Goal: Obtain resource: Obtain resource

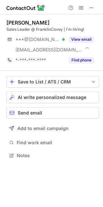
scroll to position [151, 103]
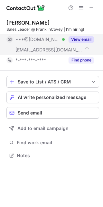
click at [81, 38] on button "View email" at bounding box center [82, 39] width 26 height 6
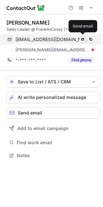
click at [83, 39] on span at bounding box center [82, 39] width 5 height 5
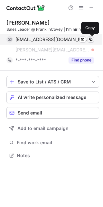
click at [91, 39] on span at bounding box center [90, 39] width 5 height 5
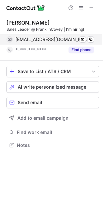
scroll to position [140, 103]
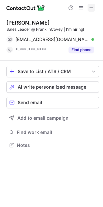
click at [90, 9] on span at bounding box center [91, 7] width 5 height 5
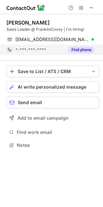
click at [75, 51] on button "Find phone" at bounding box center [82, 49] width 26 height 6
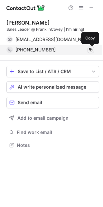
click at [89, 50] on span at bounding box center [90, 49] width 5 height 5
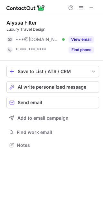
scroll to position [140, 103]
click at [2, 109] on div "Alyssa Filter Luxury Travel Design ***@[DOMAIN_NAME] Verified View email *-***-…" at bounding box center [51, 84] width 103 height 140
click at [94, 8] on span at bounding box center [91, 7] width 5 height 5
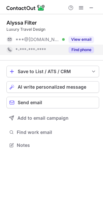
click at [91, 49] on button "Find phone" at bounding box center [82, 49] width 26 height 6
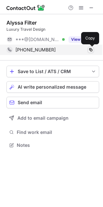
click at [91, 50] on span at bounding box center [90, 49] width 5 height 5
click at [90, 50] on span at bounding box center [90, 49] width 5 height 5
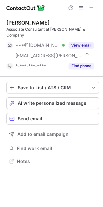
scroll to position [151, 103]
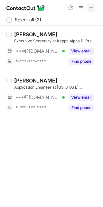
click at [94, 7] on button at bounding box center [92, 8] width 8 height 8
